Goal: Navigation & Orientation: Find specific page/section

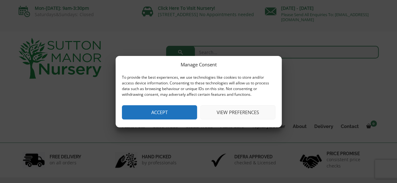
click at [251, 110] on button "View preferences" at bounding box center [237, 112] width 75 height 14
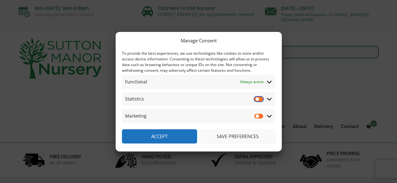
click at [262, 98] on input "Statistics" at bounding box center [258, 99] width 9 height 6
click at [259, 99] on input "Statistics" at bounding box center [258, 99] width 9 height 6
checkbox input "false"
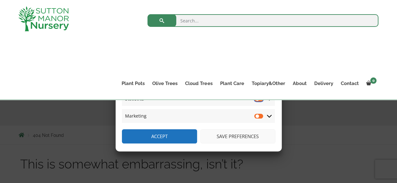
scroll to position [95, 0]
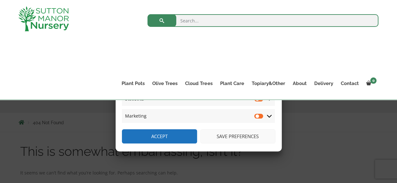
click at [212, 137] on button "Save preferences" at bounding box center [237, 136] width 75 height 14
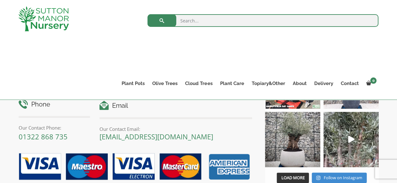
scroll to position [221, 0]
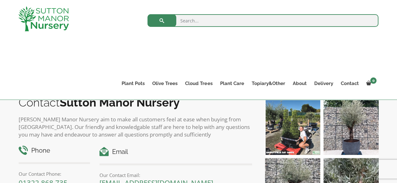
click at [110, 10] on div "Search for:" at bounding box center [235, 41] width 286 height 70
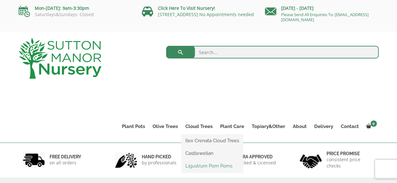
click at [209, 166] on link "Ligustrum Pom Poms" at bounding box center [212, 165] width 61 height 9
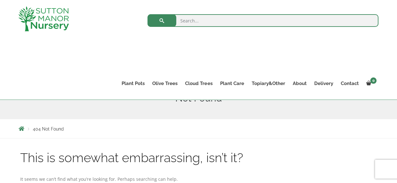
scroll to position [95, 0]
